Goal: Task Accomplishment & Management: Use online tool/utility

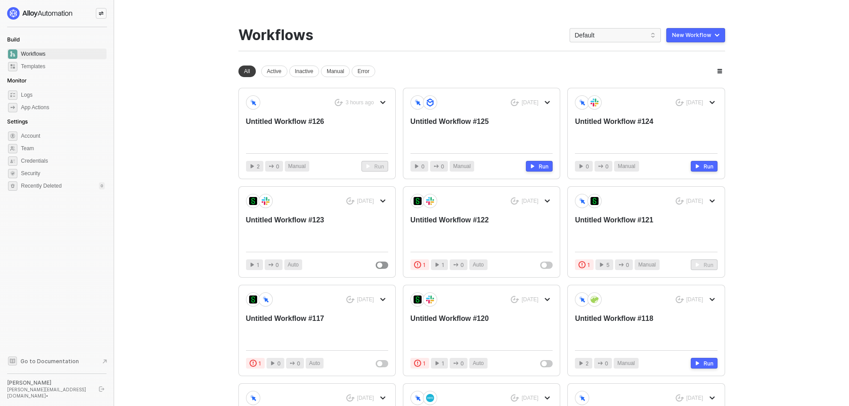
drag, startPoint x: 709, startPoint y: 33, endPoint x: 371, endPoint y: 45, distance: 338.7
click at [399, 20] on div "You need to expand your browser window or switch to a computer with a bigger sc…" at bounding box center [482, 276] width 508 height 552
click at [318, 121] on div "Untitled Workflow #126" at bounding box center [303, 131] width 114 height 29
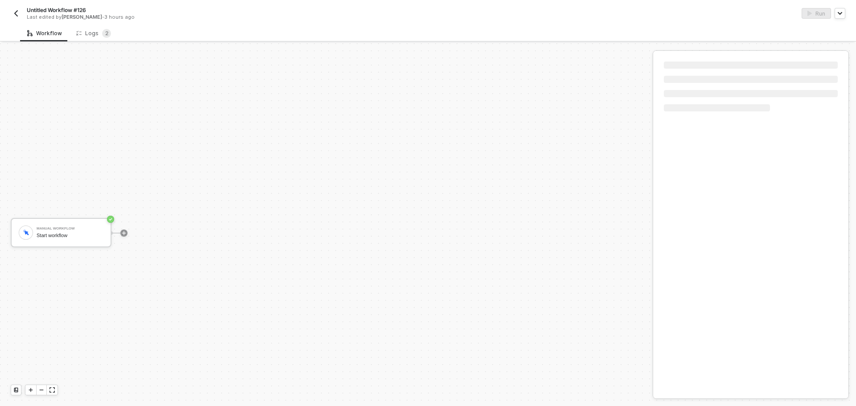
scroll to position [16, 0]
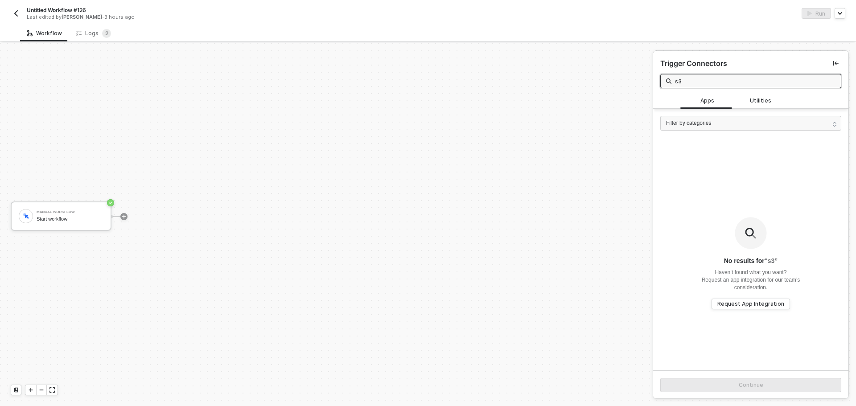
drag, startPoint x: 715, startPoint y: 79, endPoint x: 603, endPoint y: 75, distance: 112.0
click at [603, 75] on div "Manual Workflow Start workflow Trigger Connectors s3 Apps Utilities Filter by c…" at bounding box center [428, 224] width 856 height 363
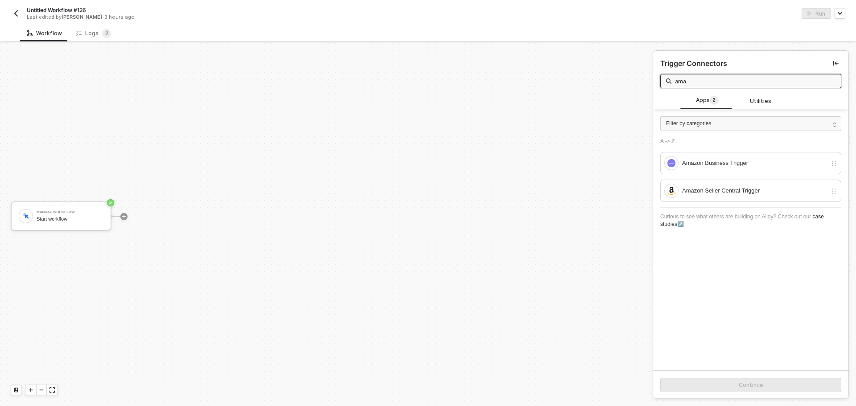
drag, startPoint x: 743, startPoint y: 79, endPoint x: 631, endPoint y: 79, distance: 111.9
click at [631, 79] on div "Manual Workflow Start workflow Trigger Connectors ama Apps 2 Utilities Filter b…" at bounding box center [428, 224] width 856 height 363
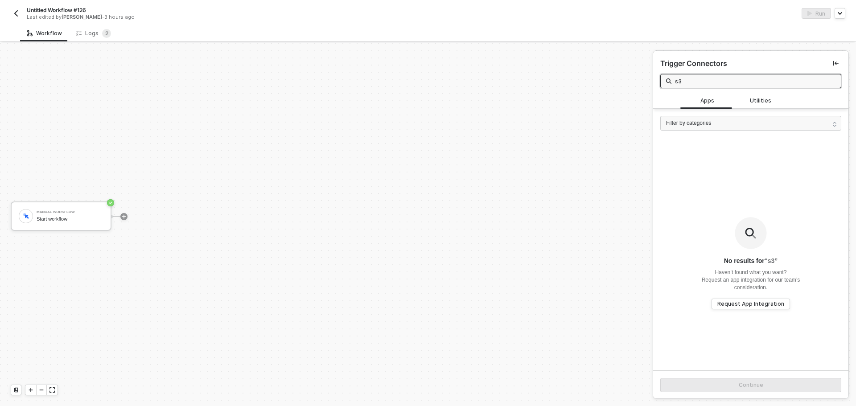
type input "s"
click at [128, 216] on div at bounding box center [124, 217] width 119 height 70
click at [123, 216] on icon "icon-play" at bounding box center [124, 216] width 4 height 4
click at [760, 79] on input "s3" at bounding box center [755, 81] width 161 height 10
type input "s"
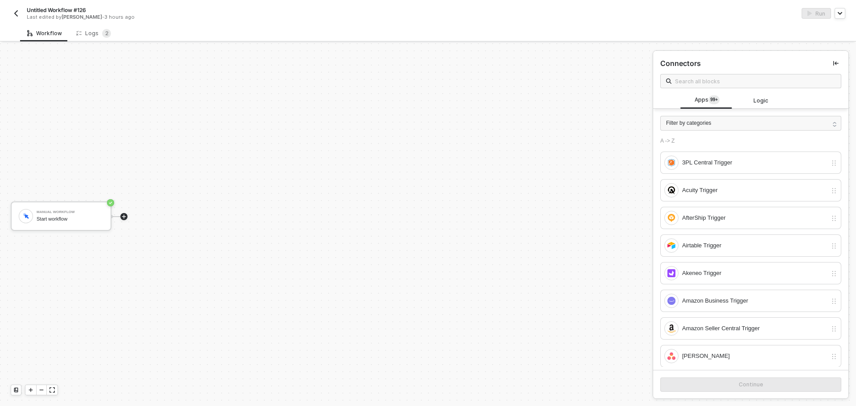
click at [18, 15] on img "button" at bounding box center [15, 13] width 7 height 7
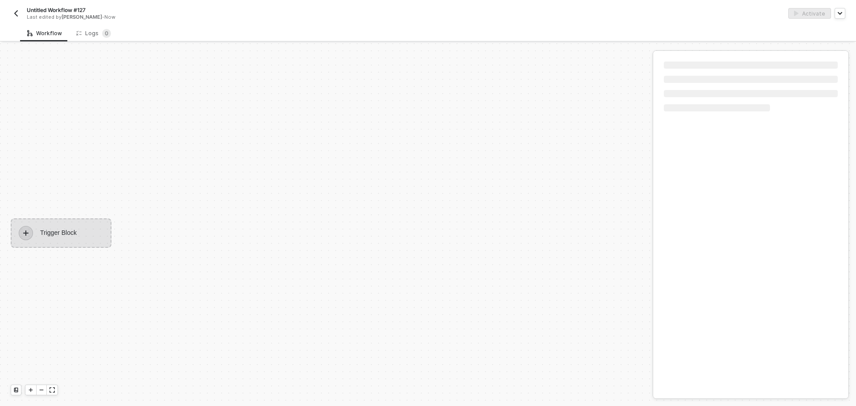
scroll to position [16, 0]
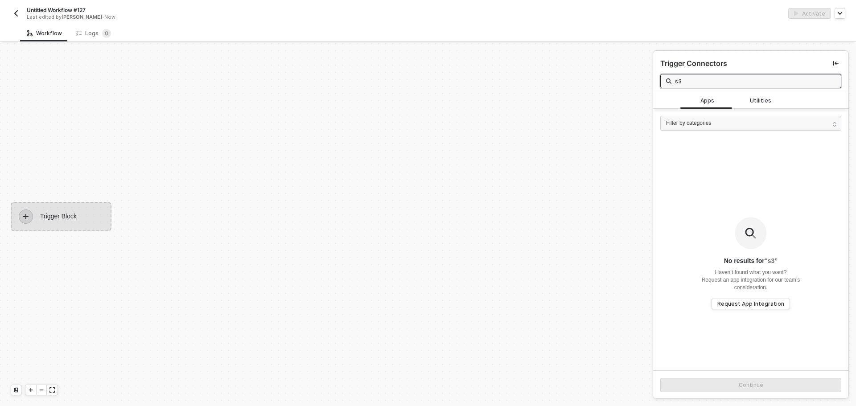
type input "s"
type input "manu"
click at [758, 91] on div "Trigger Connectors manu" at bounding box center [750, 71] width 195 height 41
click at [756, 95] on div "Utilities 1" at bounding box center [761, 100] width 54 height 17
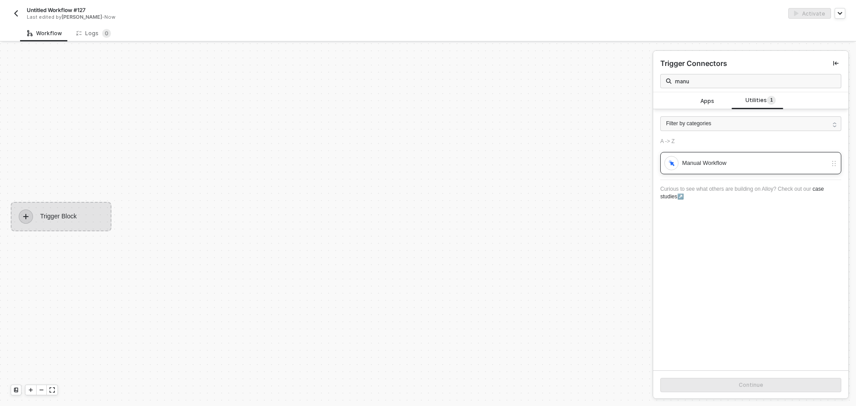
click at [747, 157] on div "Manual Workflow" at bounding box center [745, 163] width 163 height 14
click at [742, 380] on button "Continue" at bounding box center [750, 385] width 181 height 14
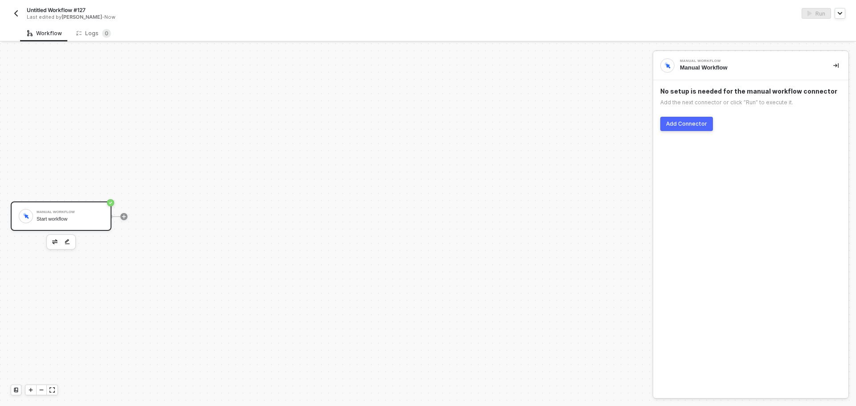
click at [675, 116] on div "No setup is needed for the manual workflow connector Add the next connector or …" at bounding box center [750, 109] width 195 height 58
click at [677, 124] on div "Add Connector" at bounding box center [686, 123] width 41 height 7
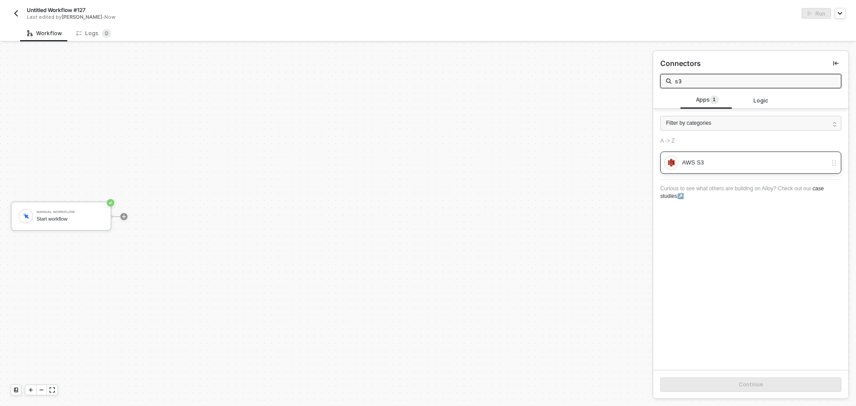
type input "s3"
click at [744, 154] on div "AWS S3" at bounding box center [750, 163] width 181 height 22
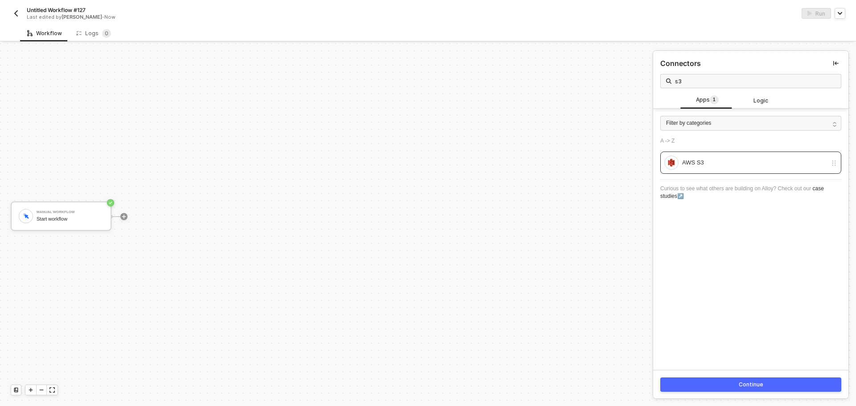
drag, startPoint x: 752, startPoint y: 370, endPoint x: 753, endPoint y: 382, distance: 12.5
click at [753, 375] on div "Connectors s3 Apps 1 Logic Filter by categories A -> Z AWS S3 Curious to see wh…" at bounding box center [750, 225] width 195 height 348
click at [753, 382] on div "Continue" at bounding box center [751, 384] width 25 height 7
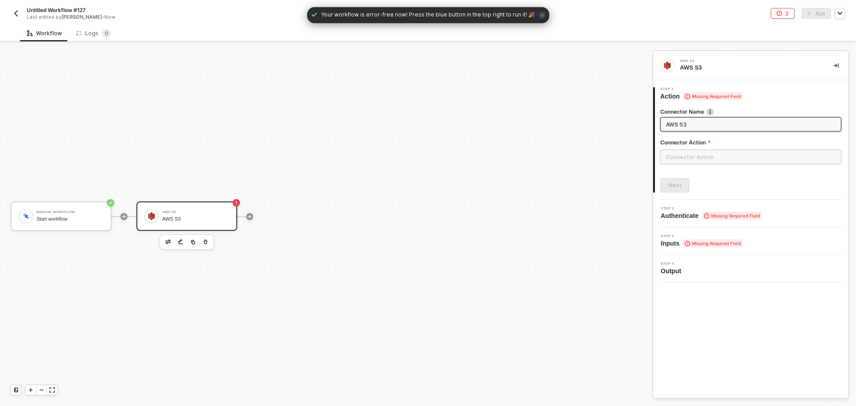
click at [720, 156] on input "text" at bounding box center [750, 157] width 181 height 14
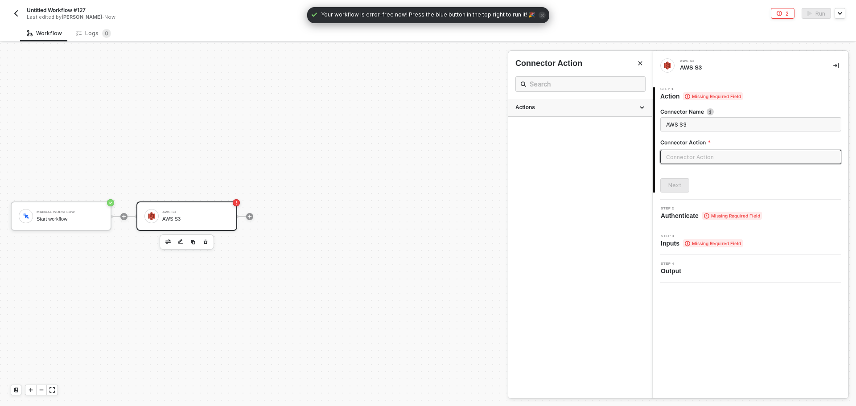
click at [589, 107] on div "Actions" at bounding box center [580, 108] width 130 height 8
click at [594, 128] on div "Upload Upload a file" at bounding box center [580, 128] width 130 height 15
type input "Upload a file"
type input "Upload"
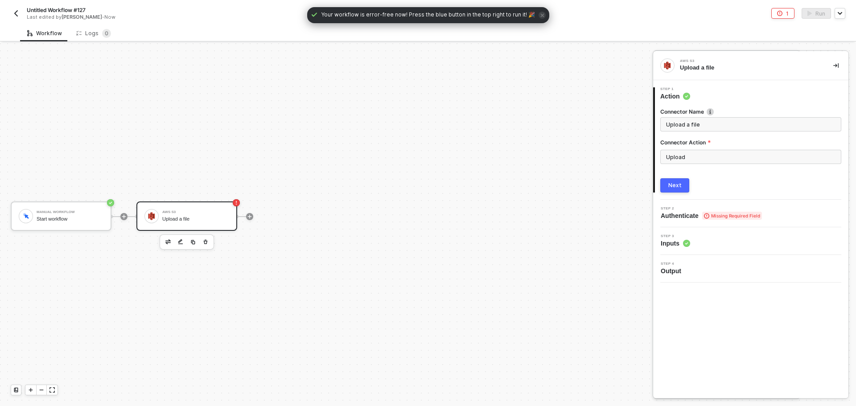
click at [677, 186] on div "Next" at bounding box center [674, 185] width 13 height 7
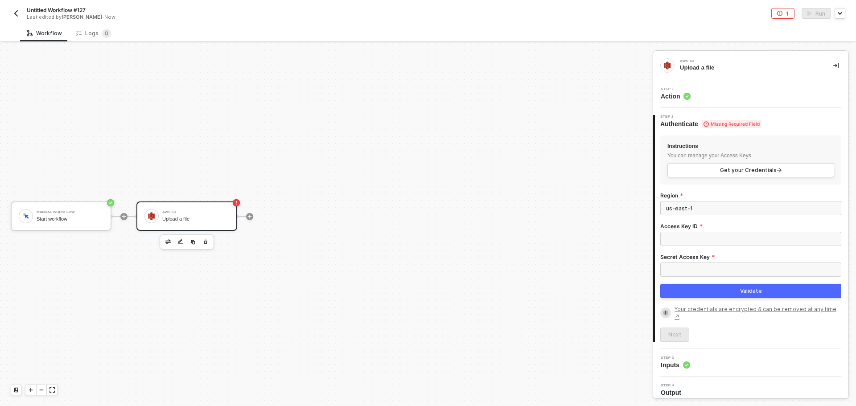
click at [775, 231] on div "Access Key ID" at bounding box center [750, 227] width 181 height 9
click at [775, 233] on input "Access Key ID" at bounding box center [750, 239] width 181 height 14
paste input "AKIAVJKM2SZNIYVVSKOB"
type input "AKIAVJKM2SZNIYVVSKOB"
click at [748, 272] on input "Secret Access Key" at bounding box center [750, 270] width 181 height 14
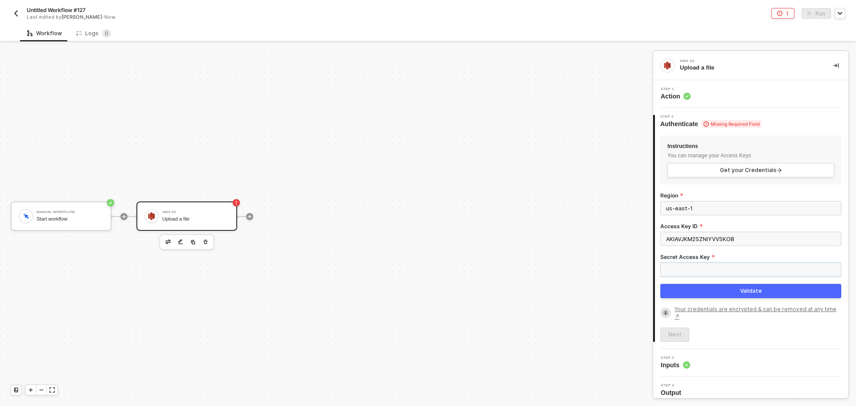
paste input "aD48/jq8NANPD0VBMiWn+ld0/0b/JJ84DUIadetC"
type input "aD48/jq8NANPD0VBMiWn+ld0/0b/JJ84DUIadetC"
click at [737, 283] on div "Secret Access Key aD48/jq8NANPD0VBMiWn+ld0/0b/JJ84DUIadetC" at bounding box center [750, 268] width 181 height 31
click at [737, 287] on button "Validate" at bounding box center [750, 291] width 181 height 14
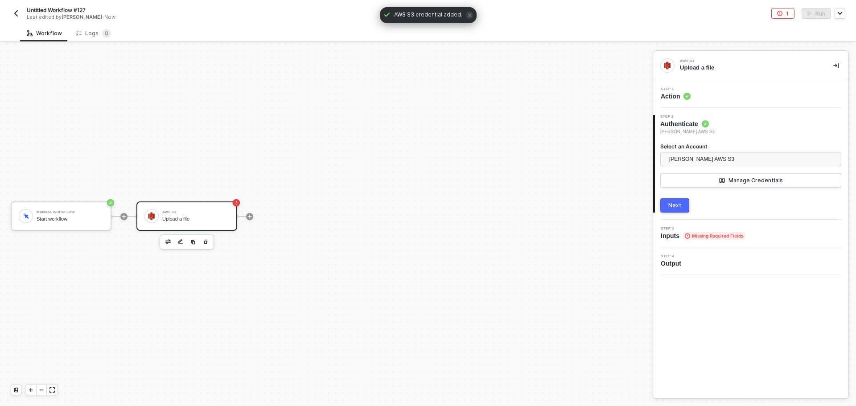
click at [684, 206] on button "Next" at bounding box center [674, 205] width 29 height 14
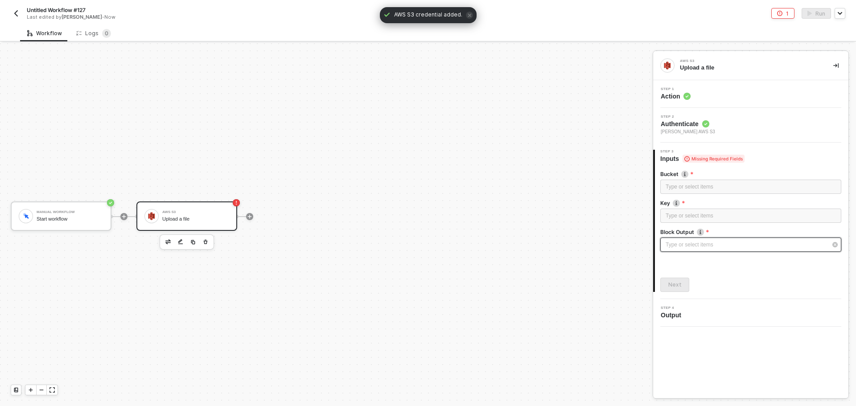
click at [707, 241] on div "Type or select items ﻿" at bounding box center [746, 245] width 161 height 8
